Goal: Go to known website: Access a specific website the user already knows

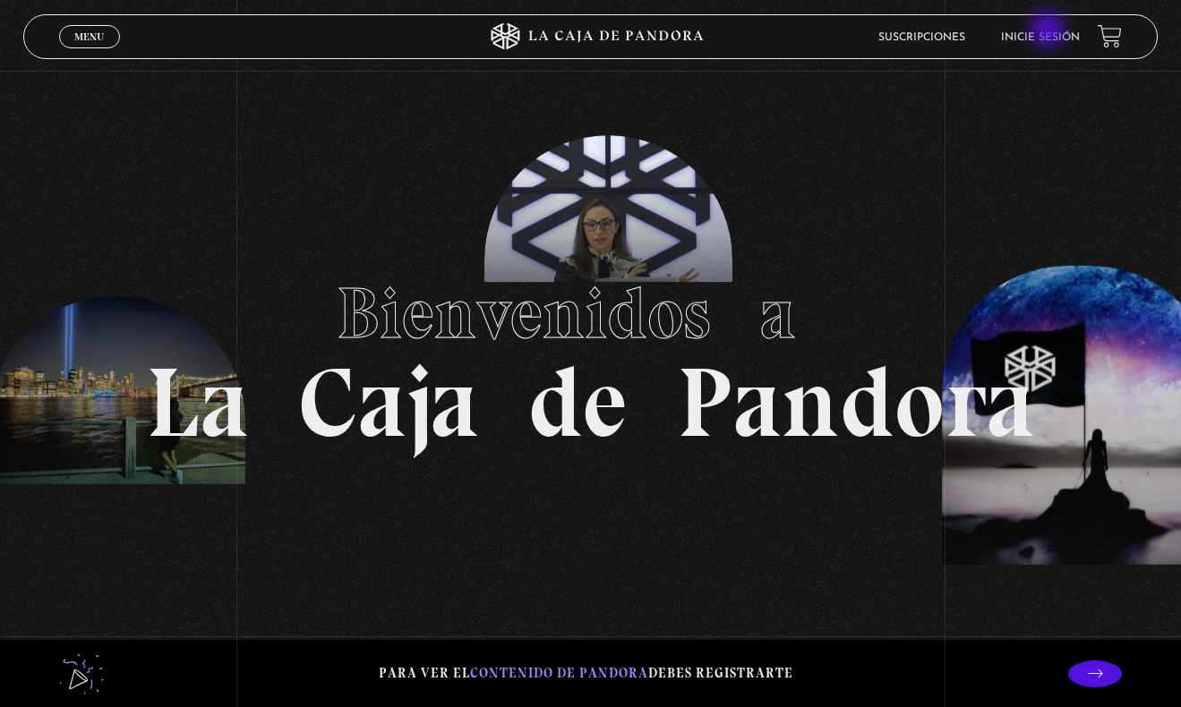
click at [1049, 32] on link "Inicie sesión" at bounding box center [1040, 37] width 79 height 11
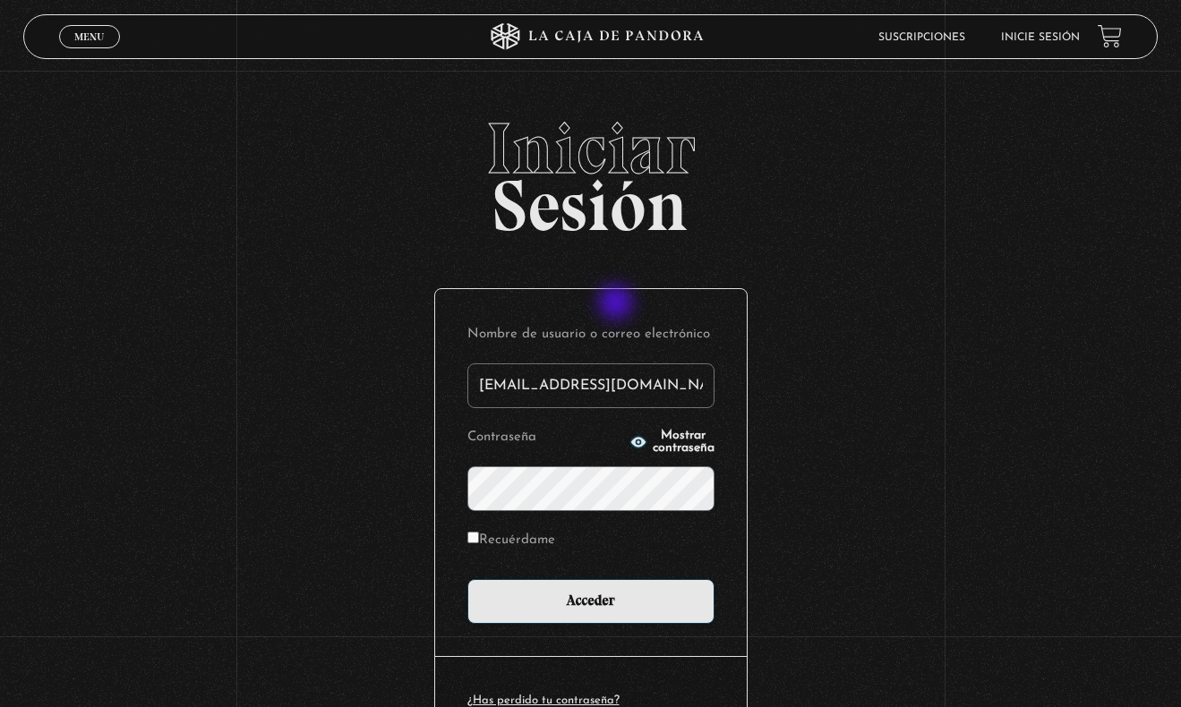
type input "emmacastellonj@gmail.com"
click at [590, 600] on input "Acceder" at bounding box center [590, 601] width 247 height 45
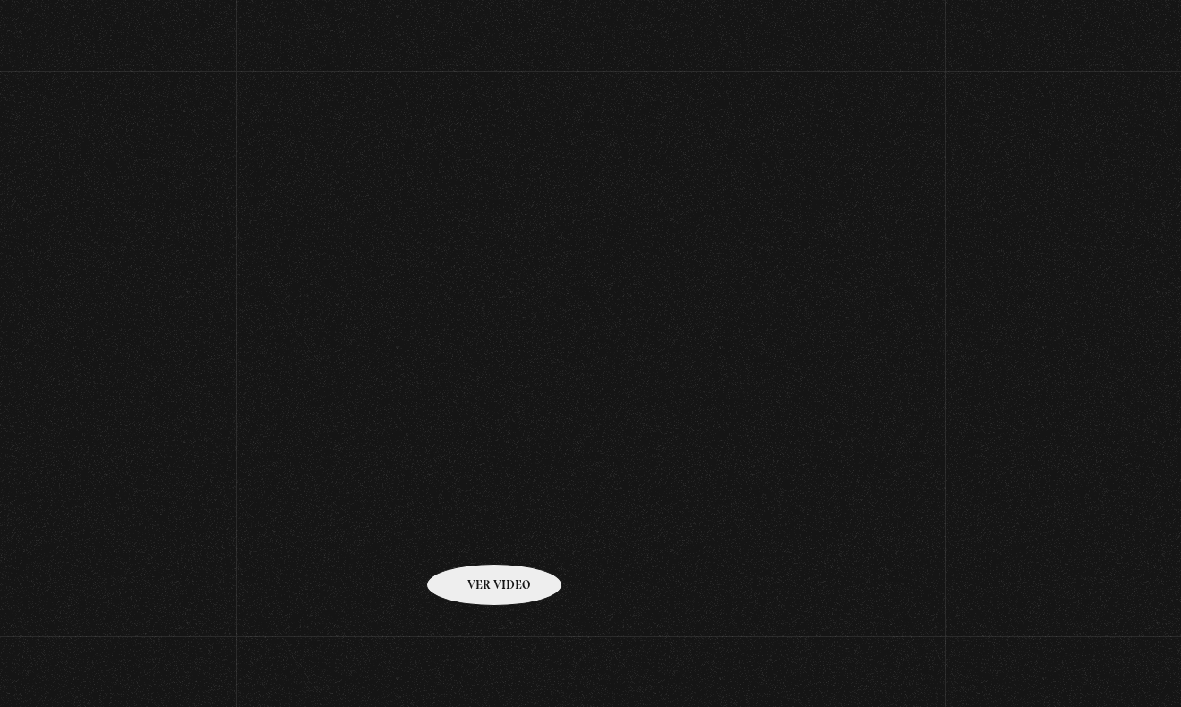
click at [472, 538] on link at bounding box center [626, 643] width 1181 height 707
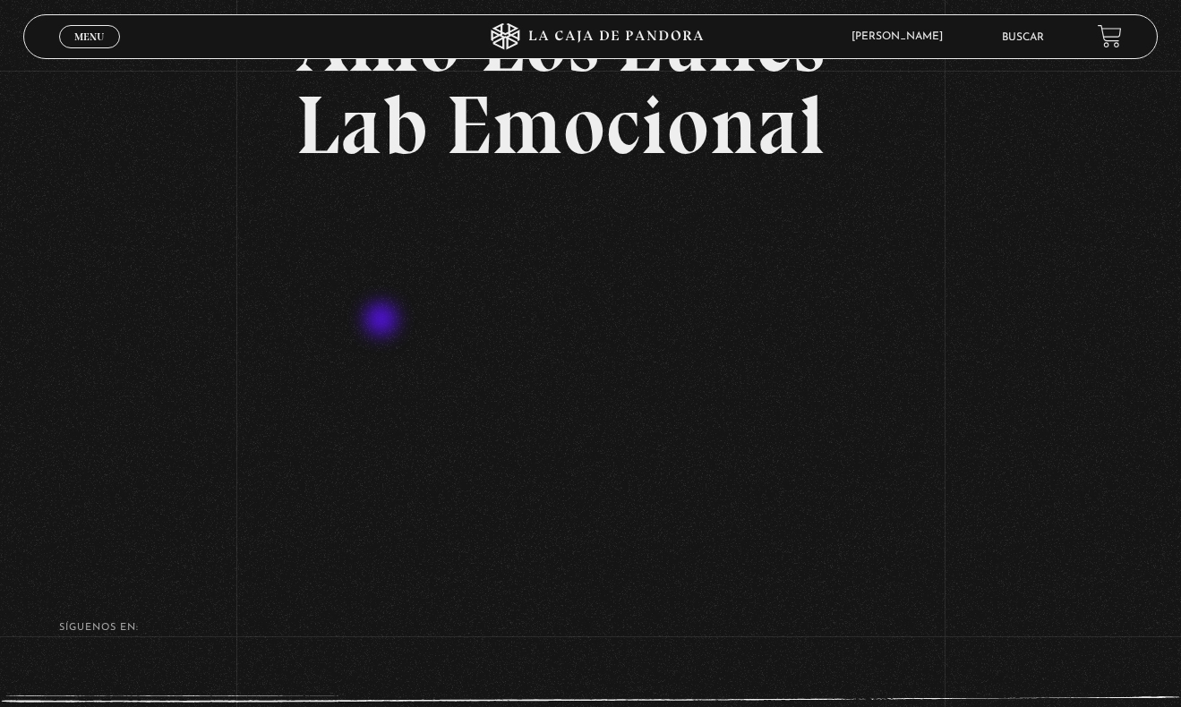
scroll to position [174, 0]
